Goal: Task Accomplishment & Management: Use online tool/utility

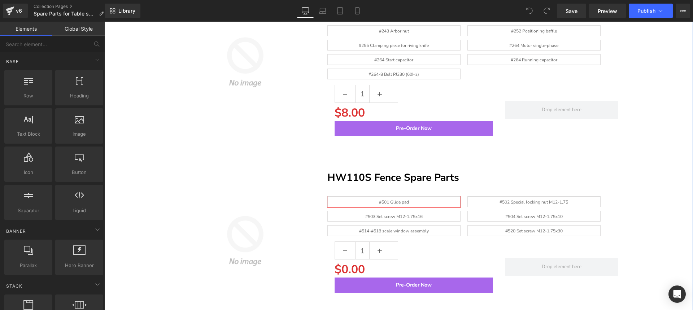
scroll to position [1588, 0]
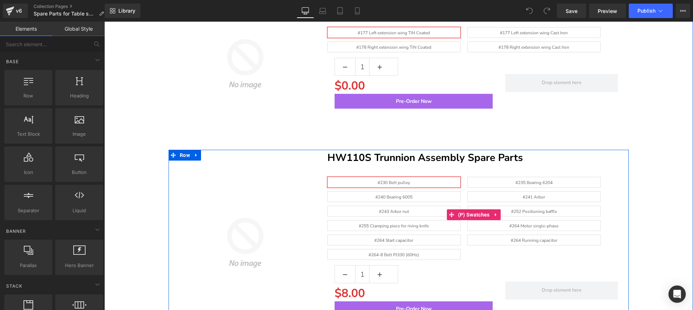
click at [412, 192] on span "#240 Bearing 6005" at bounding box center [393, 196] width 133 height 11
click at [420, 215] on div "#230 Belt pulley #235 Bearing 6204 #240 Bearing 6005 #241 Arbor #243 Arbor nut …" at bounding box center [475, 220] width 296 height 87
click at [419, 210] on span "#243 Arbor nut" at bounding box center [393, 211] width 133 height 11
click at [417, 221] on span "#255 Clamping piece for riving knife" at bounding box center [394, 226] width 70 height 10
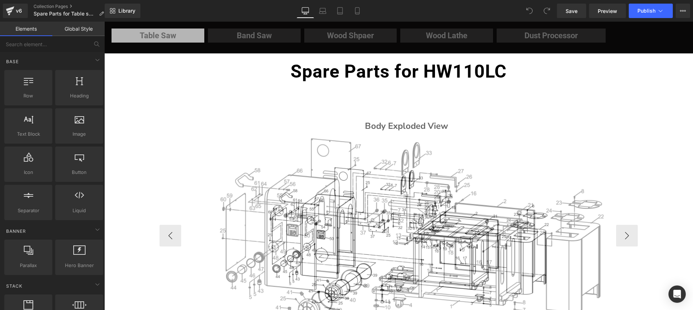
scroll to position [0, 0]
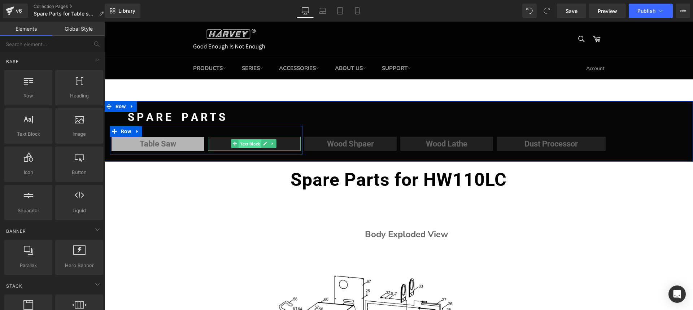
click at [250, 142] on span "Text Block" at bounding box center [250, 144] width 23 height 9
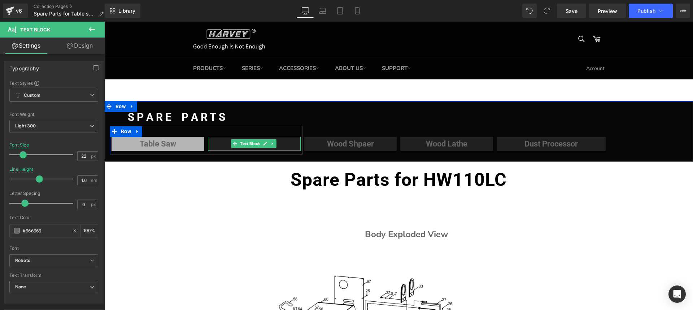
click at [284, 144] on p "Band Saw" at bounding box center [254, 144] width 93 height 13
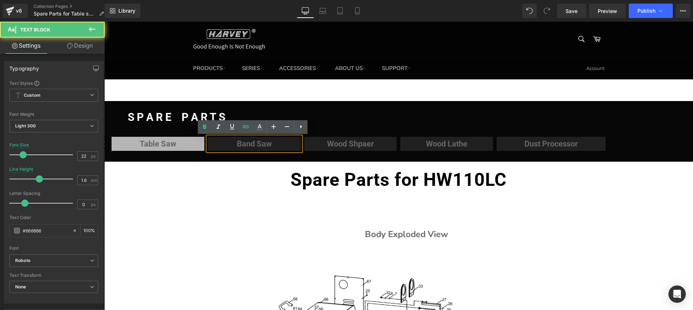
click at [292, 144] on p "Band Saw" at bounding box center [254, 144] width 93 height 13
click at [104, 22] on div at bounding box center [104, 22] width 0 height 0
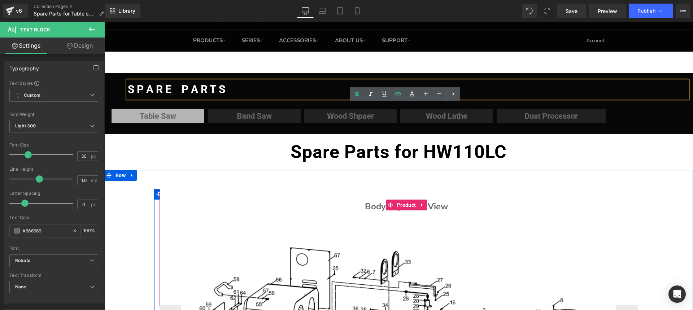
scroll to position [36, 0]
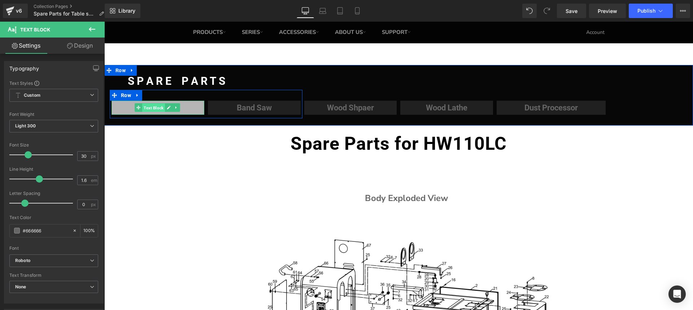
click at [145, 106] on span "Text Block" at bounding box center [153, 108] width 23 height 9
click at [118, 113] on div at bounding box center [158, 114] width 93 height 2
click at [212, 107] on p "Band Saw" at bounding box center [254, 107] width 93 height 13
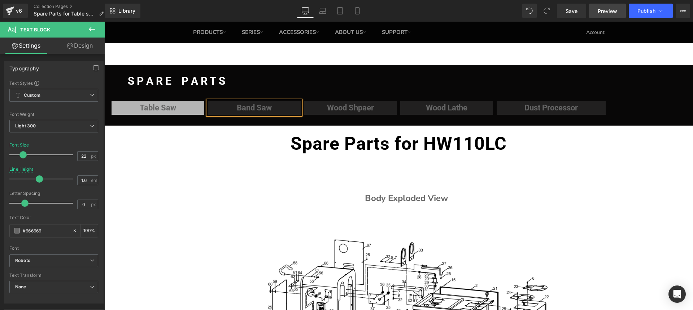
click at [601, 12] on span "Preview" at bounding box center [607, 11] width 19 height 8
drag, startPoint x: 464, startPoint y: 39, endPoint x: 402, endPoint y: 37, distance: 61.4
click at [402, 37] on link "SUPPORT" at bounding box center [396, 32] width 43 height 22
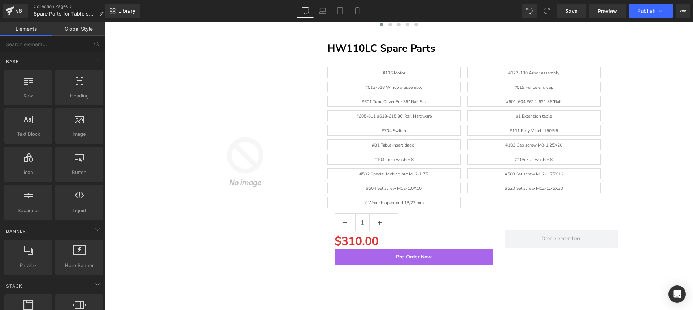
scroll to position [433, 0]
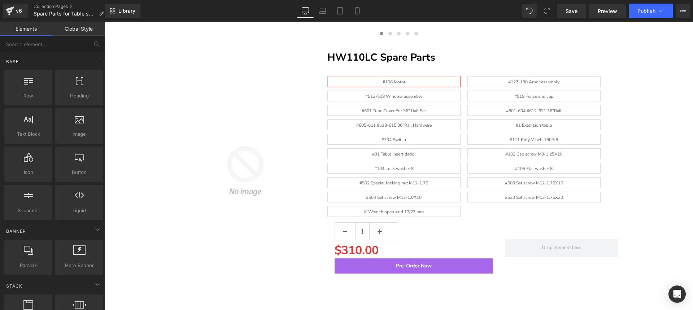
click at [34, 31] on link "Elements" at bounding box center [26, 29] width 52 height 14
click at [87, 31] on link "Global Style" at bounding box center [78, 29] width 52 height 14
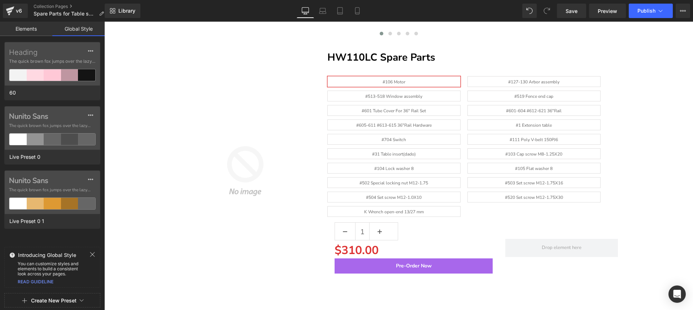
click at [27, 28] on link "Elements" at bounding box center [26, 29] width 52 height 14
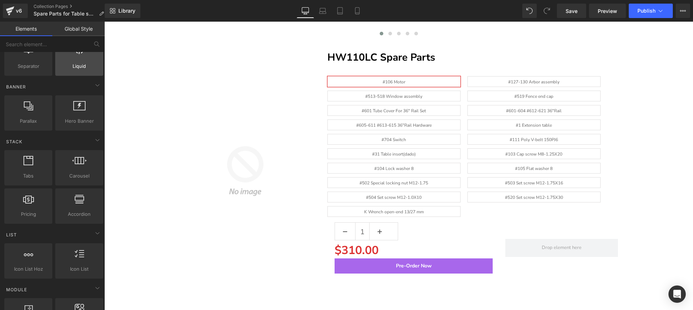
scroll to position [217, 0]
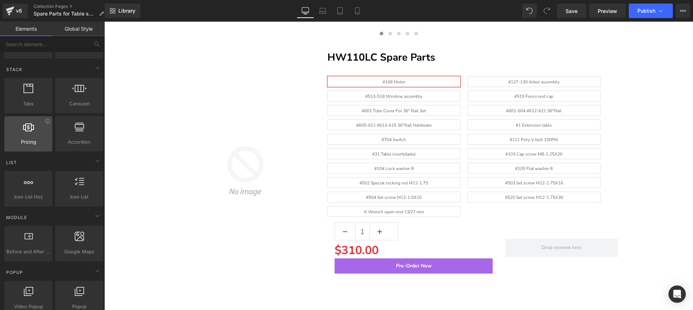
click at [33, 133] on div at bounding box center [28, 130] width 44 height 16
click at [45, 121] on icon at bounding box center [47, 120] width 5 height 5
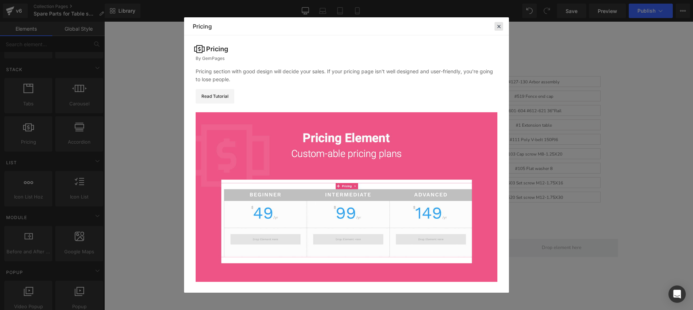
click at [497, 26] on icon at bounding box center [499, 26] width 6 height 6
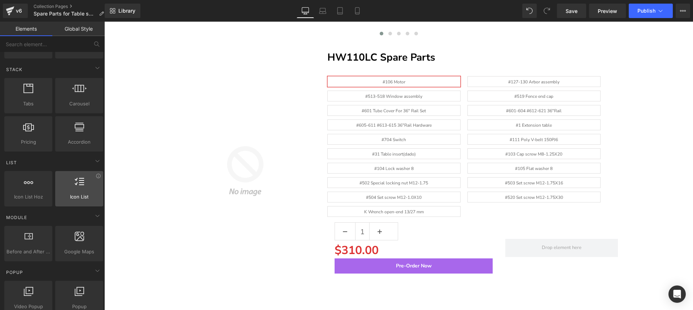
scroll to position [253, 0]
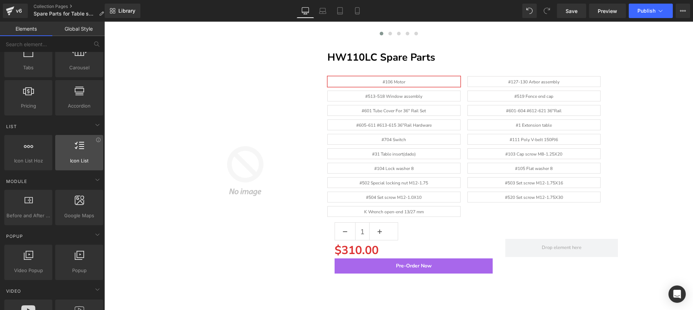
click at [87, 154] on div at bounding box center [79, 149] width 44 height 16
click at [96, 141] on icon at bounding box center [98, 139] width 5 height 5
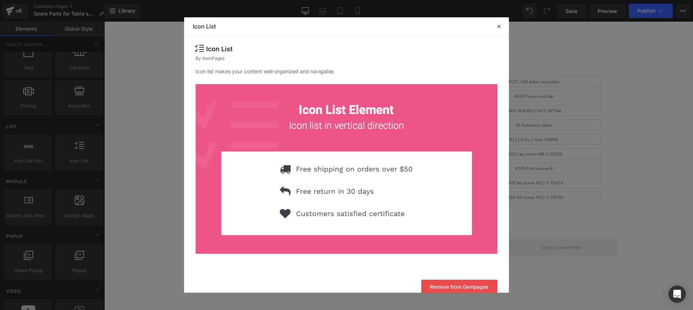
scroll to position [9, 0]
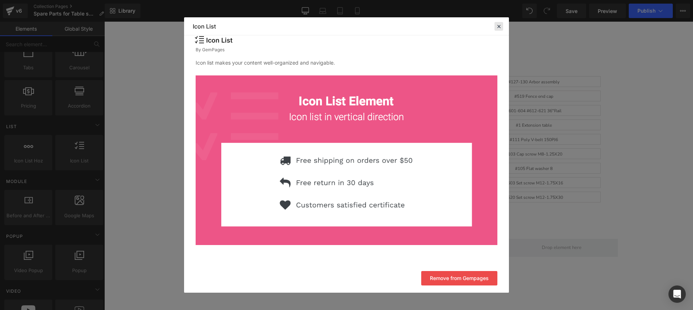
click at [501, 29] on icon at bounding box center [499, 26] width 6 height 6
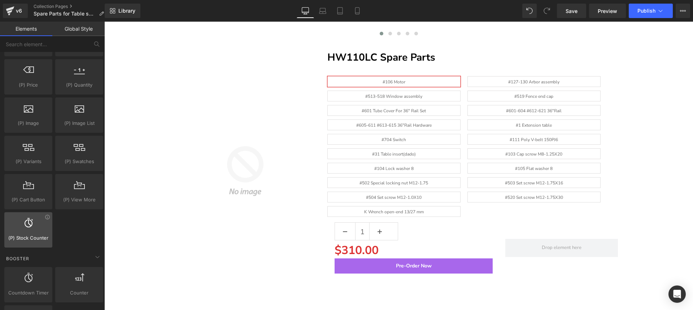
scroll to position [794, 0]
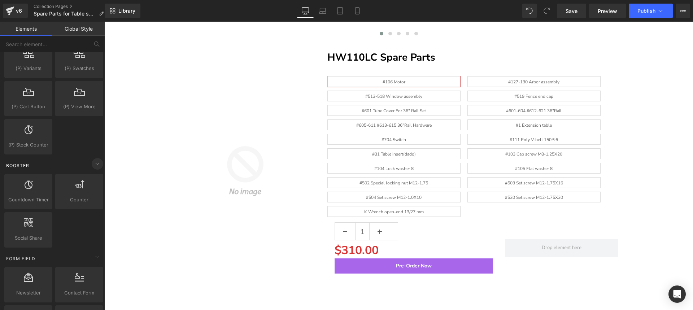
click at [94, 163] on icon at bounding box center [97, 164] width 9 height 9
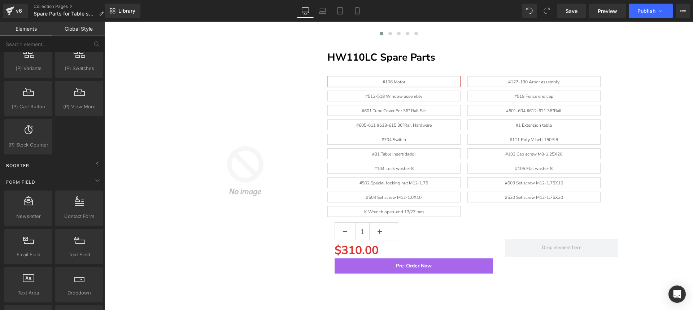
click at [19, 165] on span "Booster" at bounding box center [17, 165] width 25 height 7
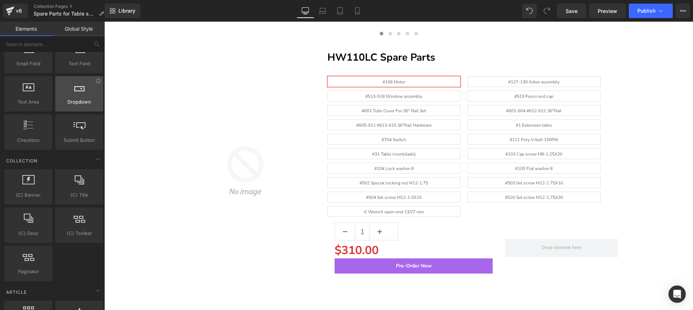
scroll to position [1119, 0]
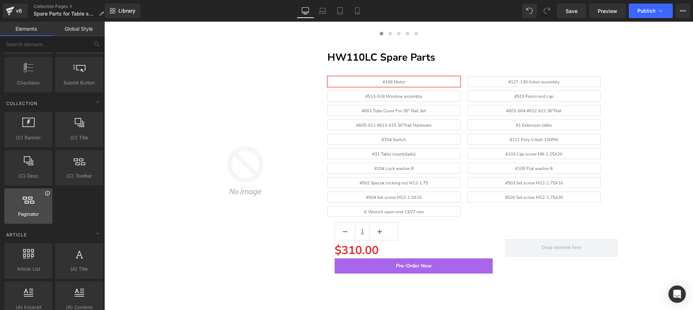
click at [46, 195] on icon at bounding box center [47, 193] width 4 height 4
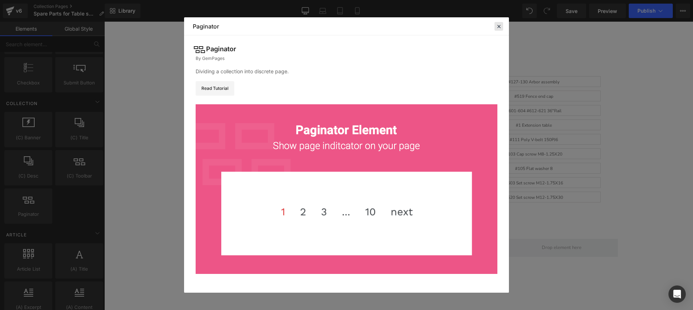
click at [499, 25] on icon at bounding box center [499, 26] width 6 height 6
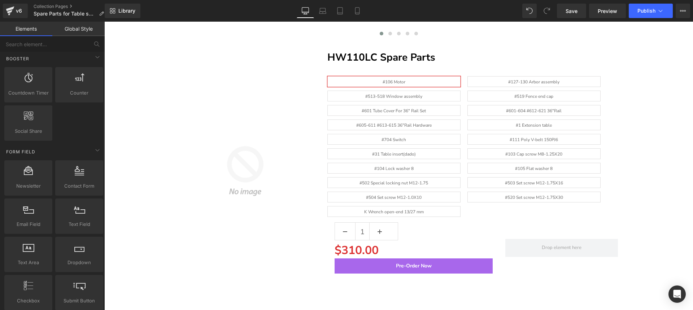
scroll to position [899, 0]
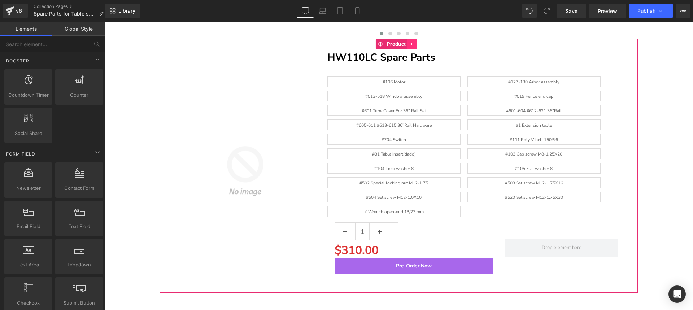
click at [412, 44] on icon at bounding box center [411, 43] width 1 height 3
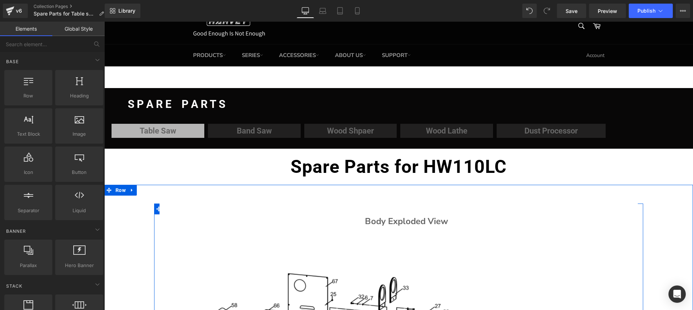
scroll to position [0, 0]
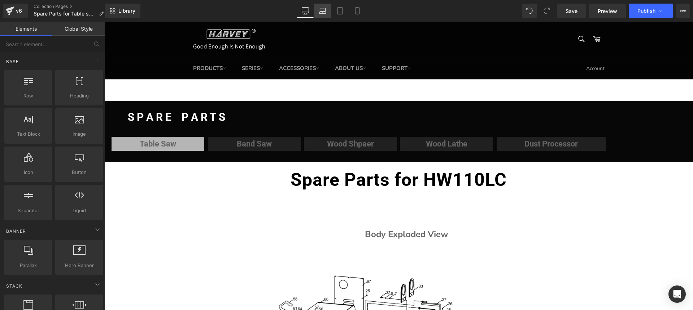
click at [323, 12] on icon at bounding box center [322, 13] width 7 height 2
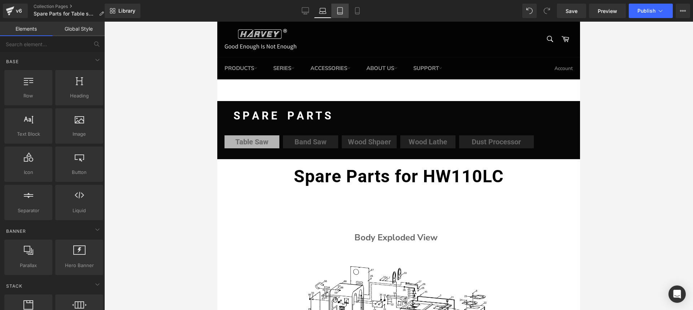
click at [340, 9] on icon at bounding box center [339, 10] width 7 height 7
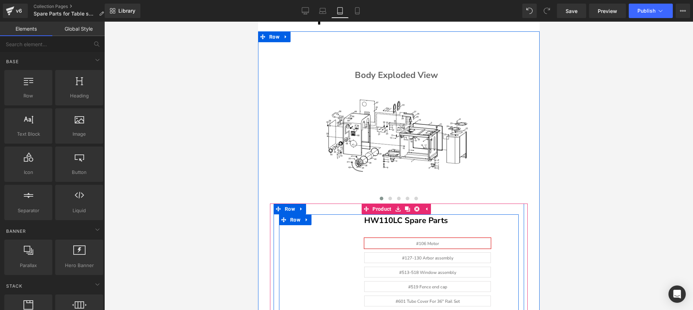
scroll to position [79, 0]
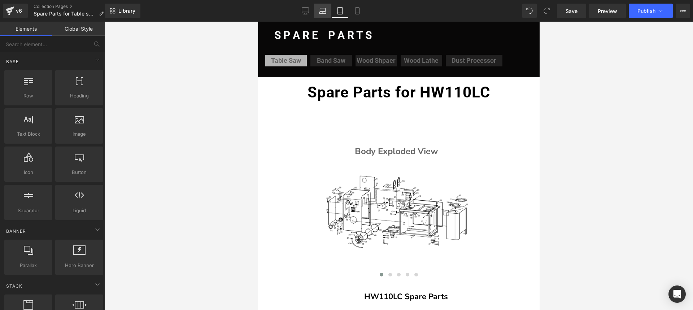
click at [314, 11] on link "Laptop" at bounding box center [322, 11] width 17 height 14
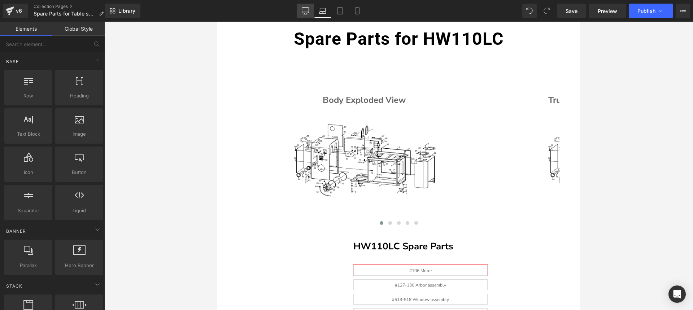
click at [305, 12] on icon at bounding box center [305, 12] width 7 height 0
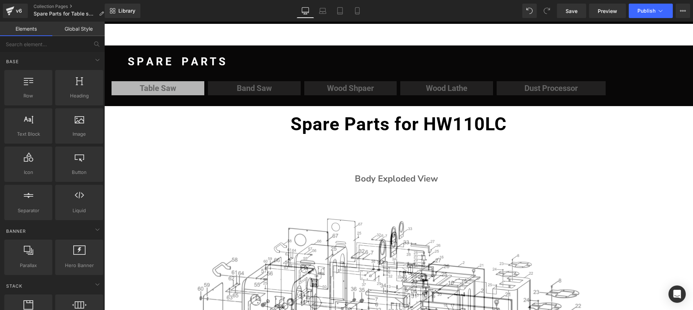
scroll to position [0, 0]
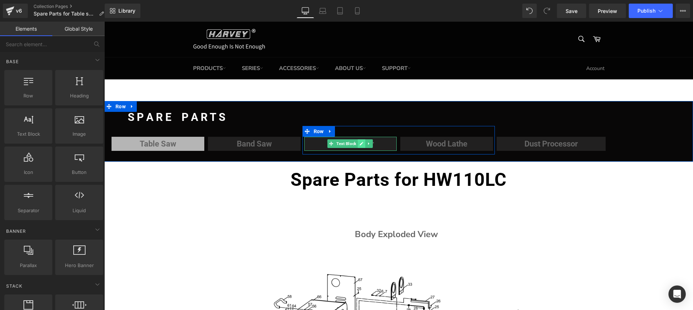
click at [359, 143] on icon at bounding box center [361, 143] width 4 height 4
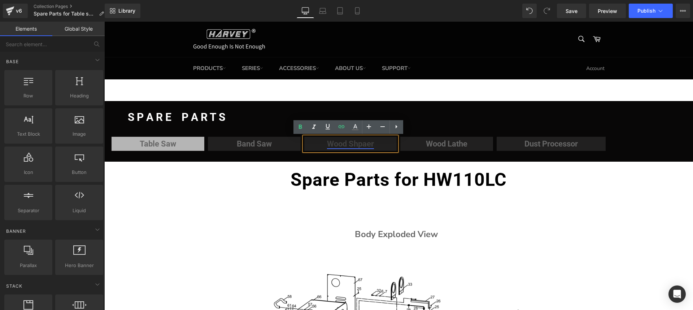
click at [357, 142] on link "Wood Shpaer" at bounding box center [350, 143] width 47 height 9
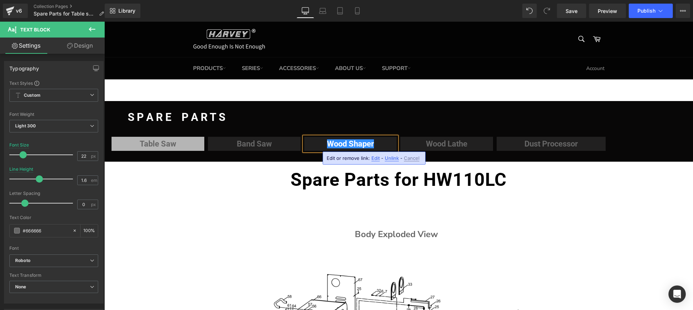
click at [301, 165] on h1 "Spare Parts for HW110LC" at bounding box center [398, 180] width 589 height 36
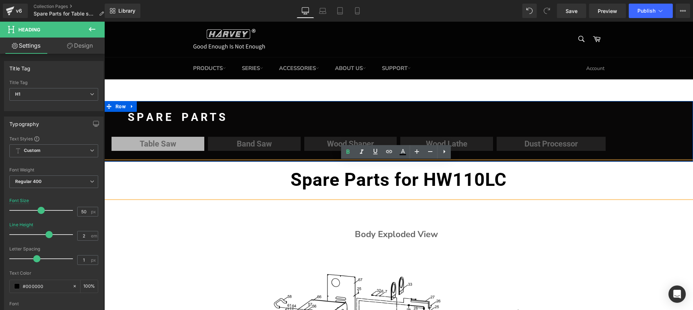
click at [327, 104] on div "S P A R E P A R T S Text Block Table Saw Text Block Band Saw Text Block Row Woo…" at bounding box center [398, 131] width 589 height 61
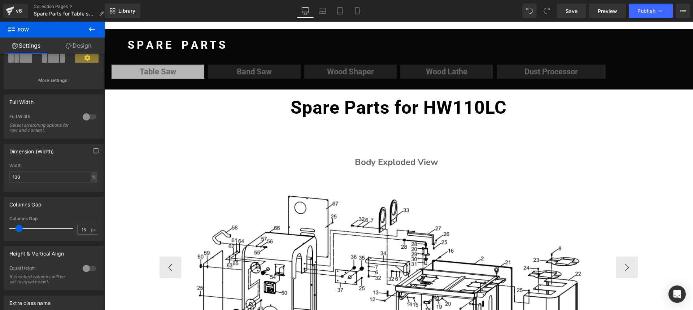
scroll to position [144, 0]
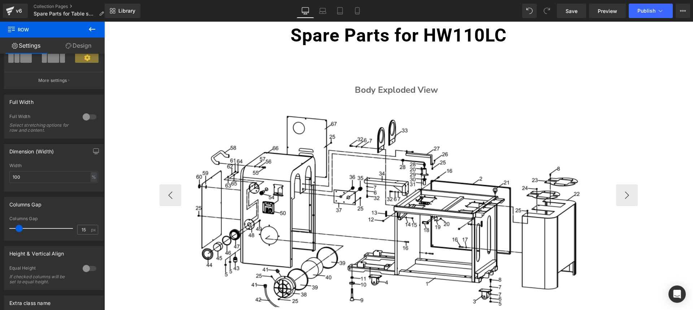
click at [320, 163] on img at bounding box center [385, 219] width 398 height 300
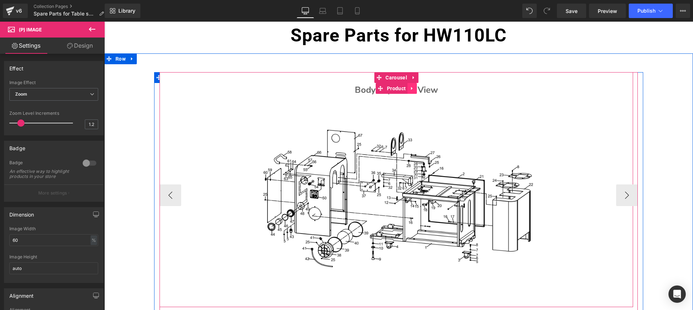
click at [411, 87] on icon at bounding box center [412, 88] width 5 height 5
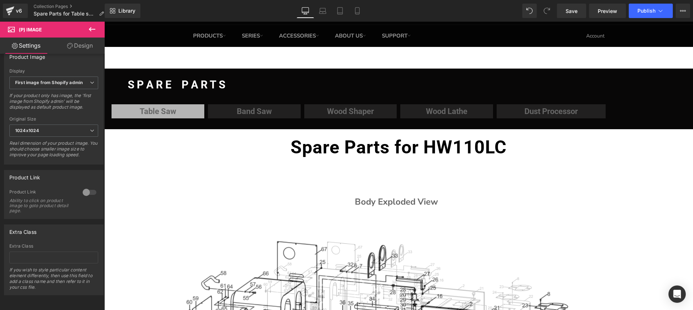
scroll to position [0, 0]
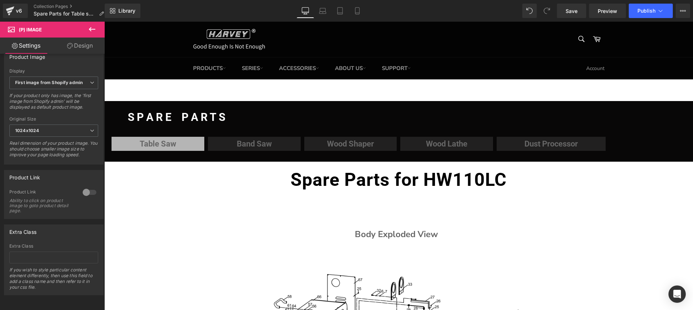
click at [92, 27] on icon at bounding box center [92, 29] width 9 height 9
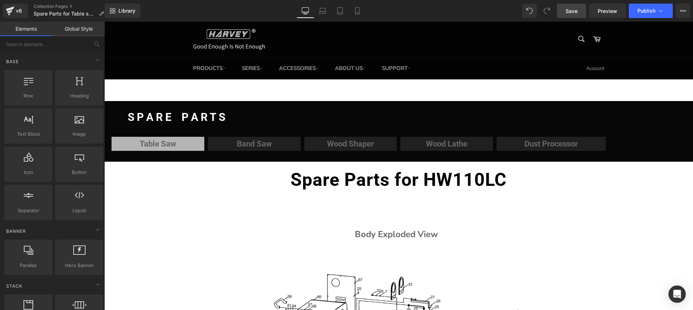
click at [572, 10] on span "Save" at bounding box center [572, 11] width 12 height 8
click at [683, 11] on icon at bounding box center [683, 11] width 6 height 6
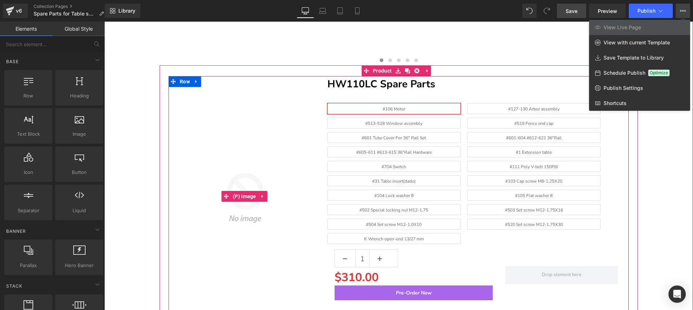
scroll to position [469, 0]
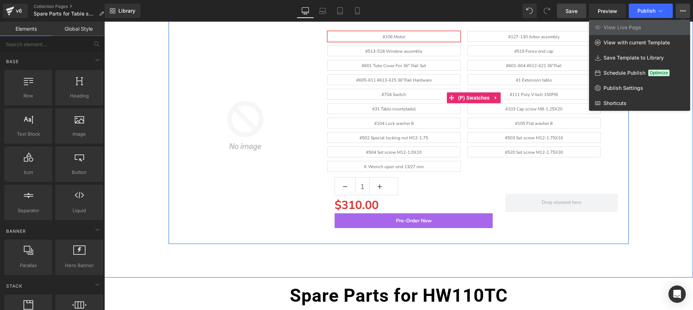
click at [401, 51] on span "#513-518 Window assembly" at bounding box center [393, 51] width 57 height 10
click at [404, 36] on span "#106 Motor" at bounding box center [393, 36] width 133 height 11
click at [405, 49] on span "#513-518 Window assembly" at bounding box center [393, 51] width 57 height 10
click at [383, 66] on span "#601 Tube Cover For 36" Rail Set" at bounding box center [394, 65] width 64 height 10
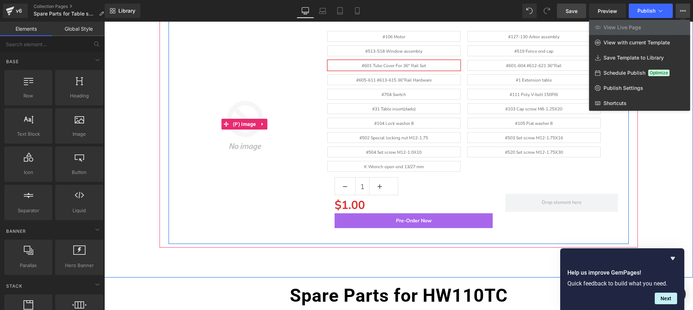
click at [308, 180] on img at bounding box center [245, 124] width 143 height 146
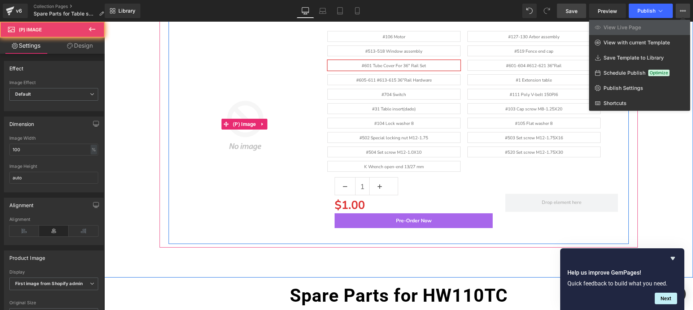
click at [308, 180] on img at bounding box center [245, 124] width 143 height 146
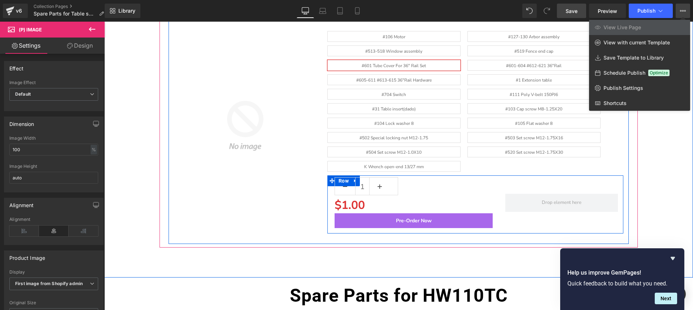
click at [339, 202] on div "$1.00 (P) Price" at bounding box center [414, 205] width 158 height 16
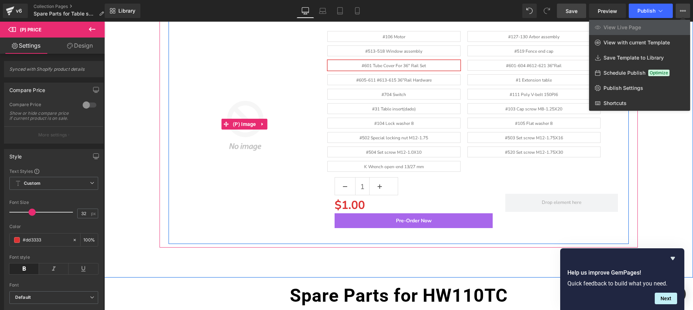
click at [239, 72] on img at bounding box center [245, 124] width 143 height 146
